Goal: Task Accomplishment & Management: Complete application form

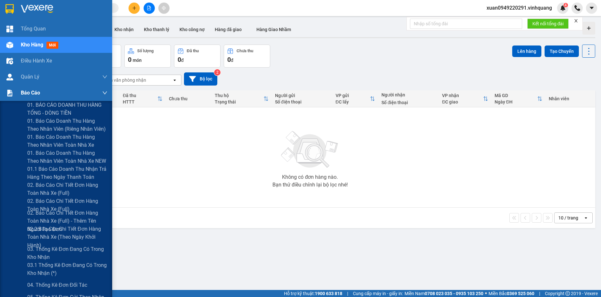
click at [22, 93] on span "Báo cáo" at bounding box center [30, 93] width 19 height 8
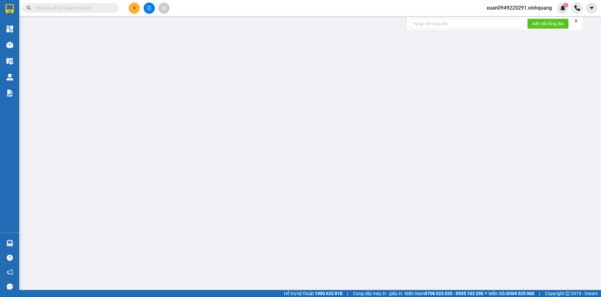
click at [79, 7] on input "text" at bounding box center [73, 7] width 76 height 7
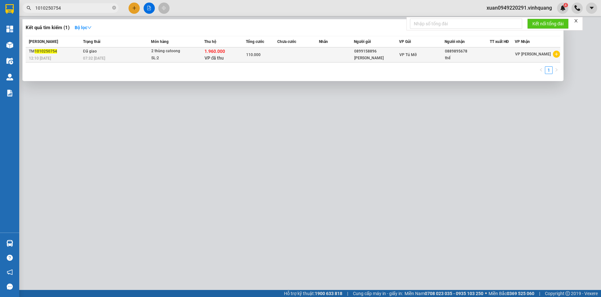
type input "1010250754"
click at [159, 57] on div "SL: 2" at bounding box center [175, 58] width 48 height 7
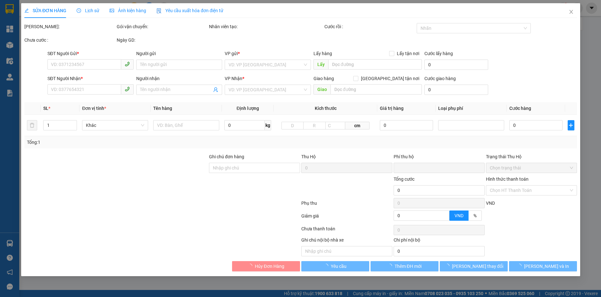
type input "0899158896"
type input "đức bảo"
type input "0889895678"
type input "thế"
type input "NGÂN HÀNG MB : 0965869386 ( VŨ THỊ HUYỀN LƯƠNG)"
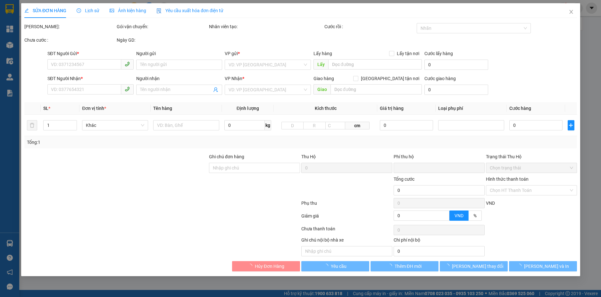
type input "1.960.000"
type input "30.000"
type input "110.000"
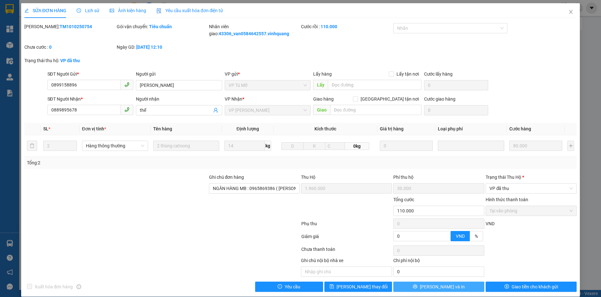
click at [419, 285] on button "Lưu và In" at bounding box center [438, 287] width 91 height 10
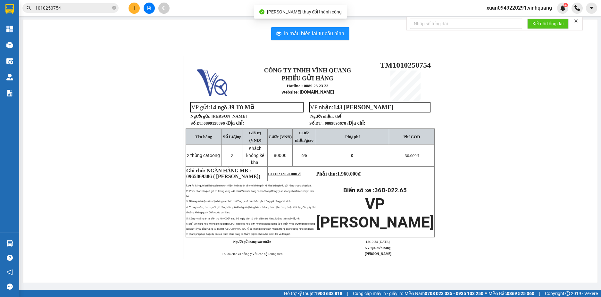
click at [576, 21] on icon "close" at bounding box center [575, 20] width 3 height 3
click at [571, 246] on div "CÔNG TY TNHH VĨNH QUANG PHIẾU GỬI HÀNG Hotline : 0889 23 23 23 Website : xevinh…" at bounding box center [309, 165] width 559 height 219
click at [59, 49] on div "In mẫu biên lai tự cấu hình CÔNG TY TNHH VĨNH QUANG PHIẾU GỬI HÀNG Hotline : 08…" at bounding box center [310, 151] width 575 height 263
click at [113, 8] on icon "close-circle" at bounding box center [114, 8] width 4 height 4
click at [76, 7] on input "text" at bounding box center [73, 7] width 76 height 7
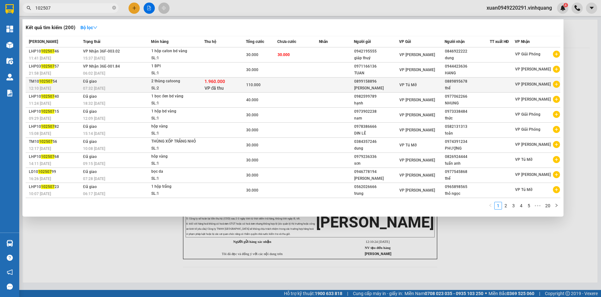
type input "102507"
click at [163, 82] on div "2 thùng catoong" at bounding box center [175, 81] width 48 height 7
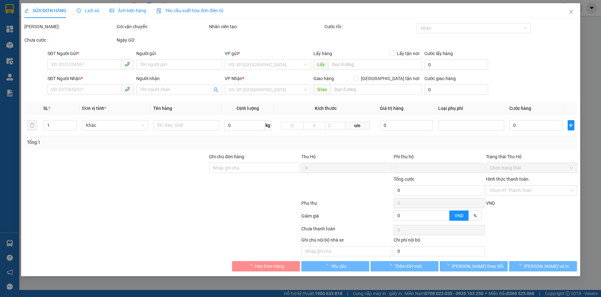
type input "0899158896"
type input "đức bảo"
type input "0889895678"
type input "thế"
type input "NGÂN HÀNG MB : 0965869386 ( VŨ THỊ HUYỀN LƯƠNG)"
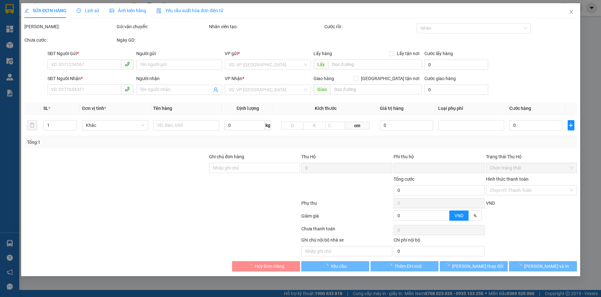
type input "1.960.000"
type input "30.000"
type input "110.000"
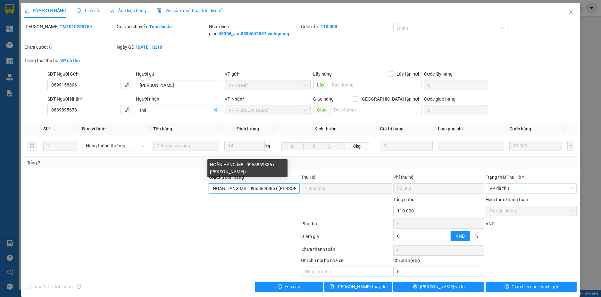
drag, startPoint x: 273, startPoint y: 187, endPoint x: 249, endPoint y: 186, distance: 23.5
click at [249, 186] on input "NGÂN HÀNG MB : 0965869386 ( VŨ THỊ HUYỀN LƯƠNG)" at bounding box center [254, 188] width 91 height 10
drag, startPoint x: 277, startPoint y: 190, endPoint x: 293, endPoint y: 190, distance: 16.0
click at [293, 190] on input "NGÂN HÀNG MB : 0965869386 ( VŨ THỊ HUYỀN LƯƠNG)" at bounding box center [254, 188] width 91 height 10
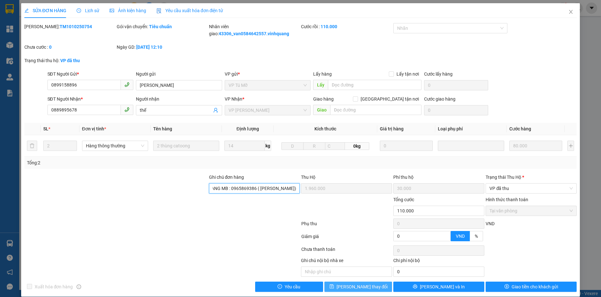
scroll to position [0, 0]
click at [568, 14] on icon "close" at bounding box center [570, 11] width 5 height 5
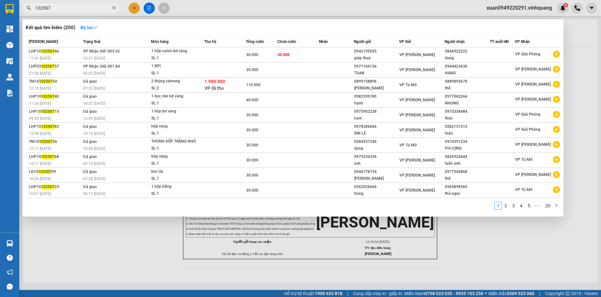
drag, startPoint x: 61, startPoint y: 10, endPoint x: 0, endPoint y: 10, distance: 60.6
click at [0, 10] on section "Kết quả tìm kiếm ( 200 ) Bộ lọc Mã ĐH Trạng thái Món hàng Thu hộ Tổng cước Chưa…" at bounding box center [300, 148] width 601 height 297
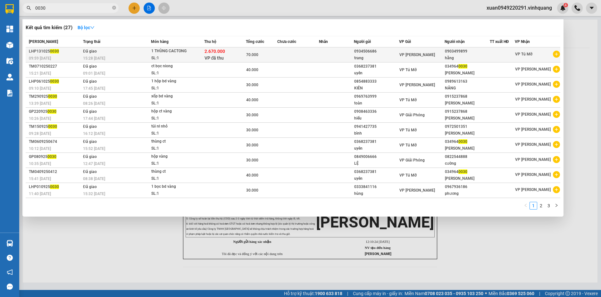
type input "0030"
click at [187, 52] on div "1 THÙNG CACTONG" at bounding box center [175, 51] width 48 height 7
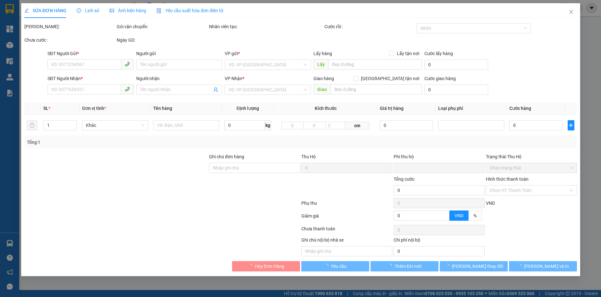
type input "0934506686"
type input "trang"
type input "0903499899"
type input "hằng"
type input "NGÂN HÀNG TECHCOMBANK 7447686868 TRẦN THÙY TRANG"
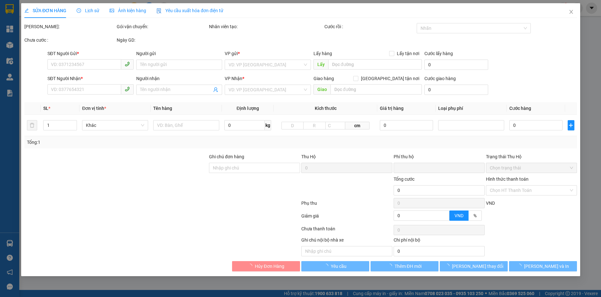
type input "2.670.000"
type input "30.000"
type input "70.000"
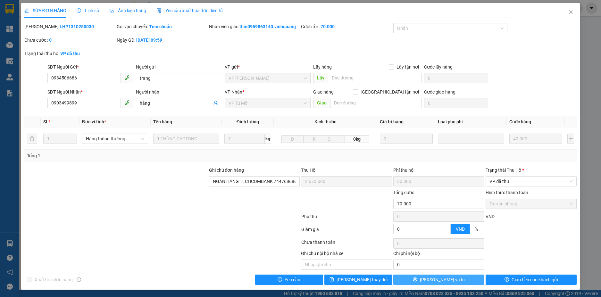
click at [442, 280] on span "Lưu và In" at bounding box center [442, 279] width 45 height 7
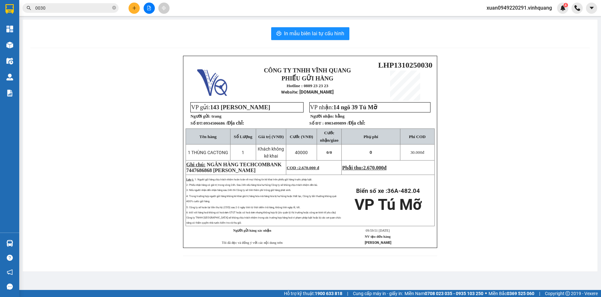
click at [270, 169] on p "Ghi chú: NGÂN HÀNG TECHCOMBANK 7447686868 TRẦN THÙY TRANG" at bounding box center [235, 168] width 99 height 12
drag, startPoint x: 263, startPoint y: 171, endPoint x: 214, endPoint y: 173, distance: 49.7
click at [214, 173] on p "Ghi chú: NGÂN HÀNG TECHCOMBANK 7447686868 TRẦN THÙY TRANG" at bounding box center [235, 168] width 99 height 12
copy span "TRẦN THÙY TRANG"
click at [68, 7] on input "0030" at bounding box center [73, 7] width 76 height 7
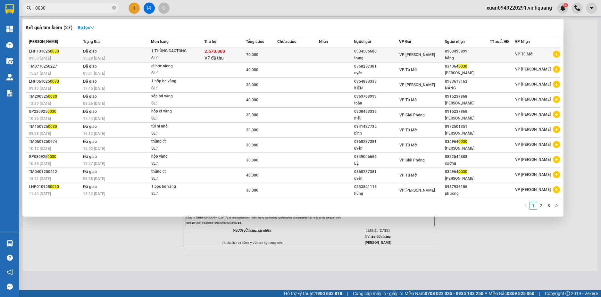
click at [170, 53] on div "1 THÙNG CACTONG" at bounding box center [175, 51] width 48 height 7
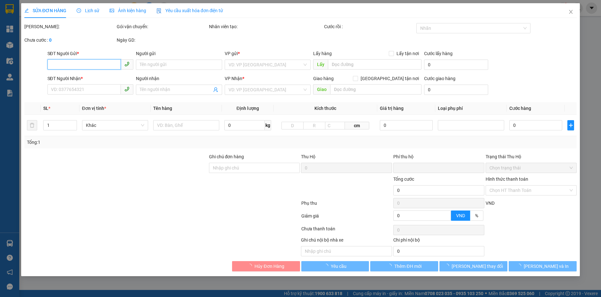
type input "0934506686"
type input "trang"
type input "0903499899"
type input "hằng"
type input "NGÂN HÀNG TECHCOMBANK 7447686868 TRẦN THÙY TRANG"
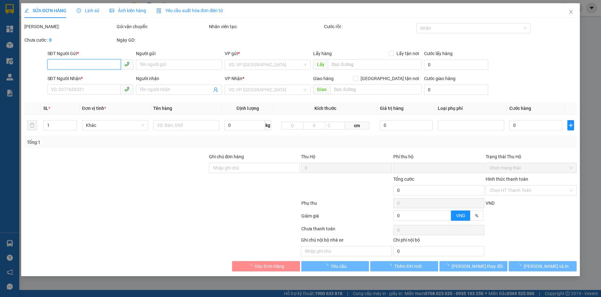
type input "2.670.000"
type input "30.000"
type input "70.000"
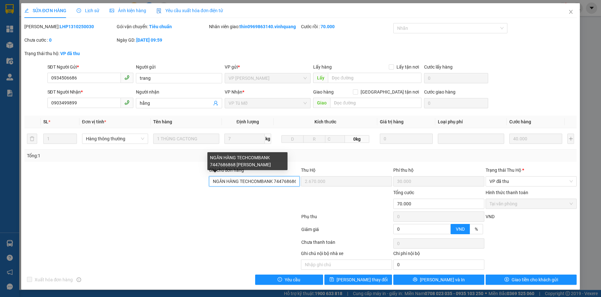
click at [252, 181] on input "NGÂN HÀNG TECHCOMBANK 7447686868 TRẦN THÙY TRANG" at bounding box center [254, 181] width 91 height 10
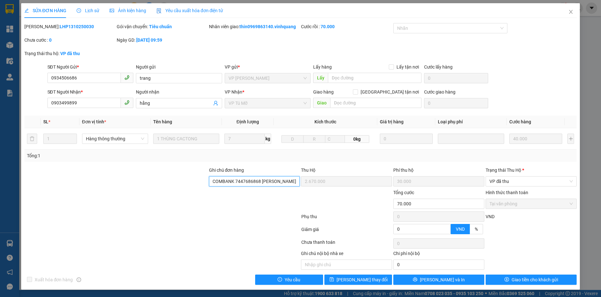
click at [304, 182] on div "Ghi chú đơn hàng NGÂN HÀNG TECHCOMBANK 7447686868 TRẦN THÙY TRANG Thu Hộ 2.670.…" at bounding box center [301, 178] width 554 height 22
click at [251, 194] on div at bounding box center [254, 200] width 92 height 22
drag, startPoint x: 211, startPoint y: 180, endPoint x: 311, endPoint y: 193, distance: 101.1
click at [311, 193] on form "Ghi chú đơn hàng NGÂN HÀNG TECHCOMBANK 7447686868 TRẦN THÙY TRANG Thu Hộ 2.670.…" at bounding box center [300, 202] width 553 height 71
